Goal: Download file/media

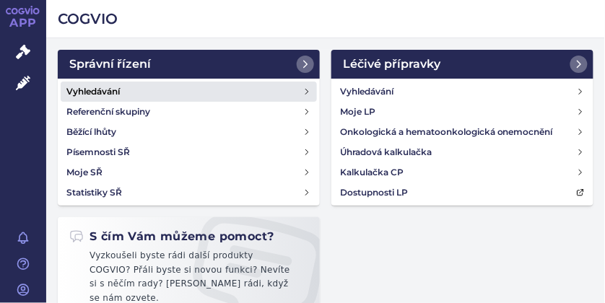
click at [104, 90] on h4 "Vyhledávání" at bounding box center [92, 91] width 53 height 14
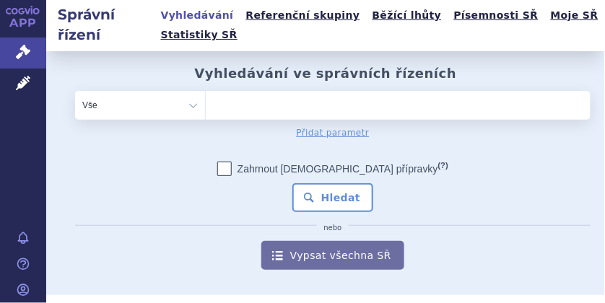
click at [261, 105] on ul at bounding box center [395, 102] width 378 height 23
click at [206, 105] on select at bounding box center [205, 104] width 1 height 29
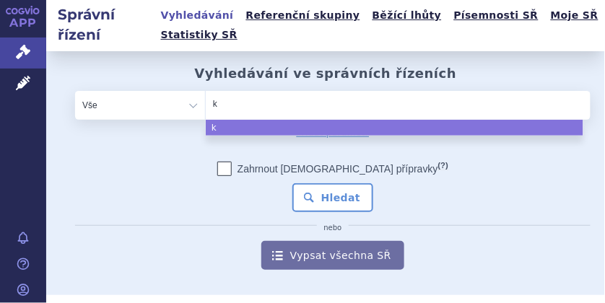
type input "ki"
type input "kis"
type input "kisq"
type input "kisqa"
type input "kisqal"
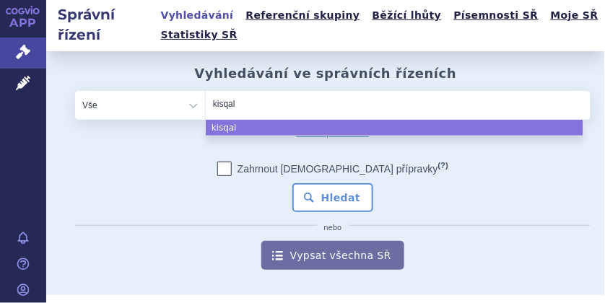
type input "[MEDICAL_DATA]"
select select "[MEDICAL_DATA]"
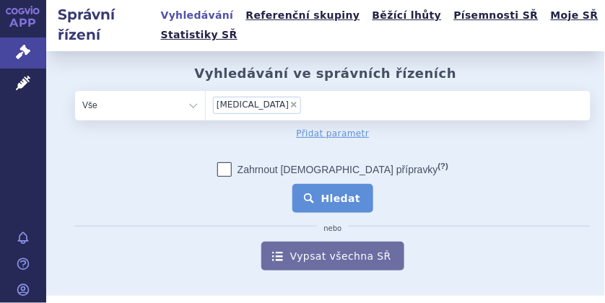
click at [325, 201] on button "Hledat" at bounding box center [333, 198] width 82 height 29
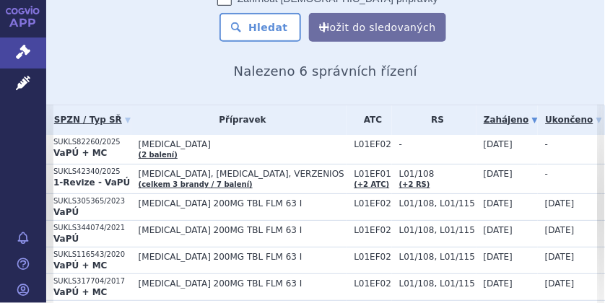
scroll to position [167, 0]
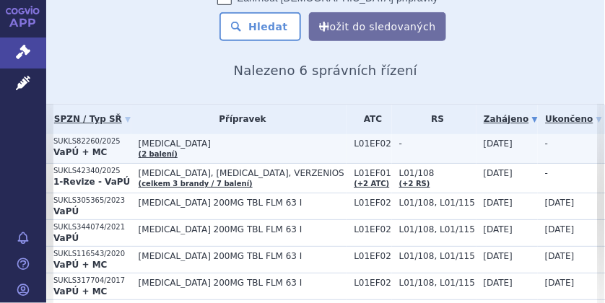
click at [89, 150] on strong "VaPÚ + MC" at bounding box center [79, 152] width 53 height 10
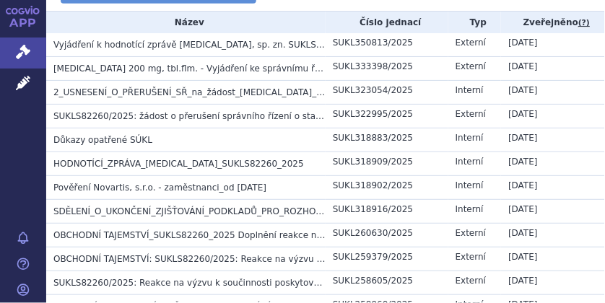
scroll to position [319, 0]
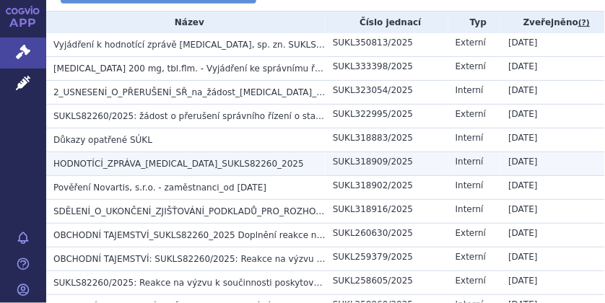
click at [201, 159] on span "HODNOTÍCÍ_ZPRÁVA_KISQALI_SUKLS82260_2025" at bounding box center [178, 164] width 250 height 10
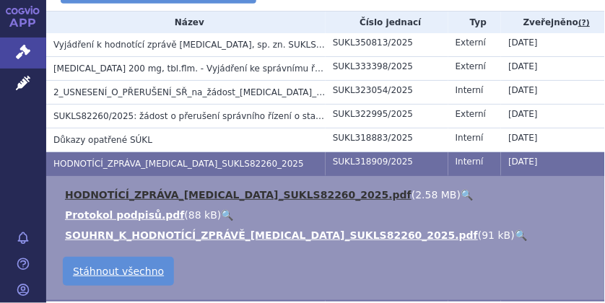
click at [164, 195] on link "HODNOTÍCÍ_ZPRÁVA_KISQALI_SUKLS82260_2025.pdf" at bounding box center [238, 195] width 346 height 12
